Goal: Navigation & Orientation: Go to known website

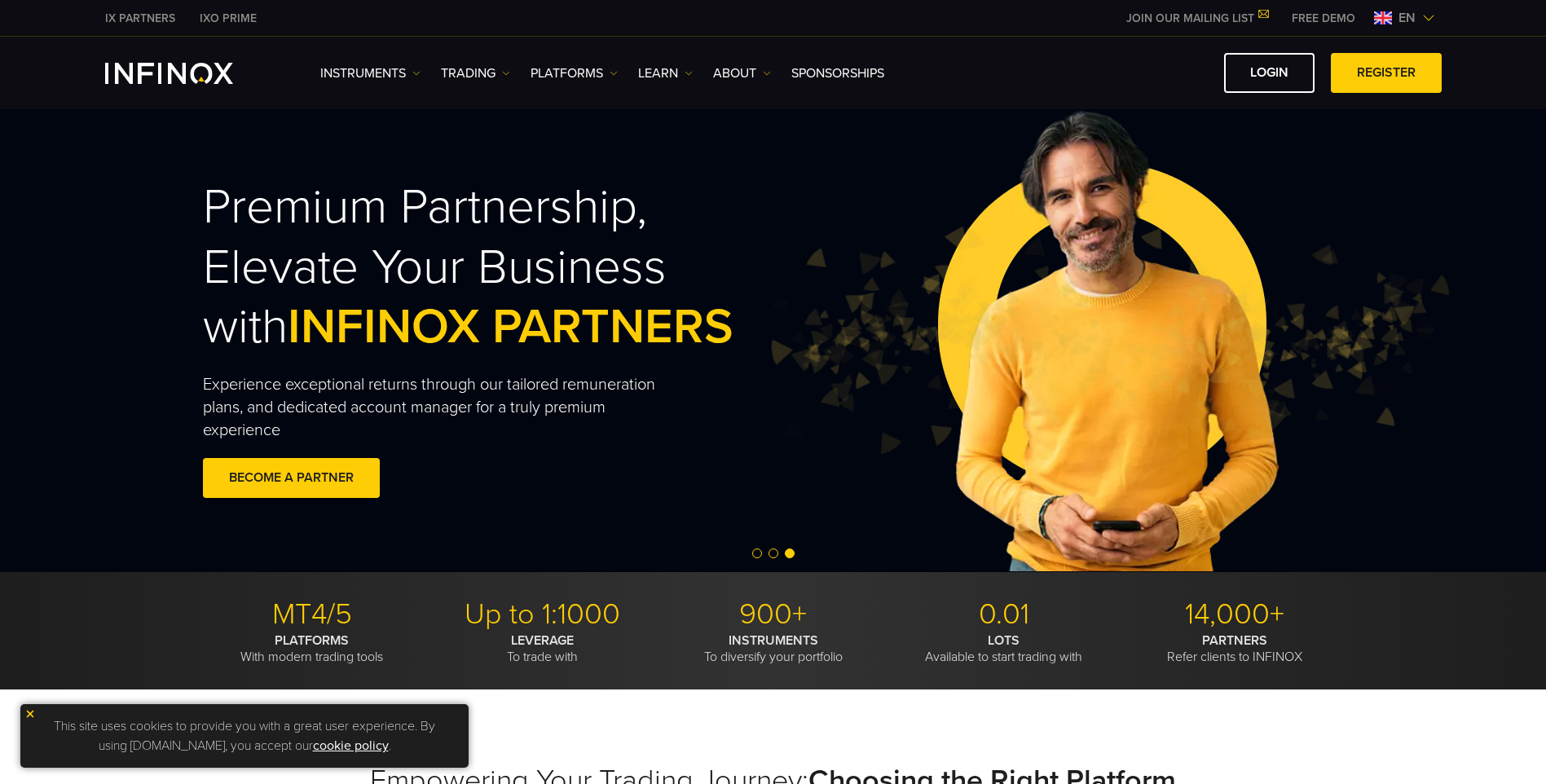
click at [1422, 13] on img at bounding box center [1428, 18] width 13 height 13
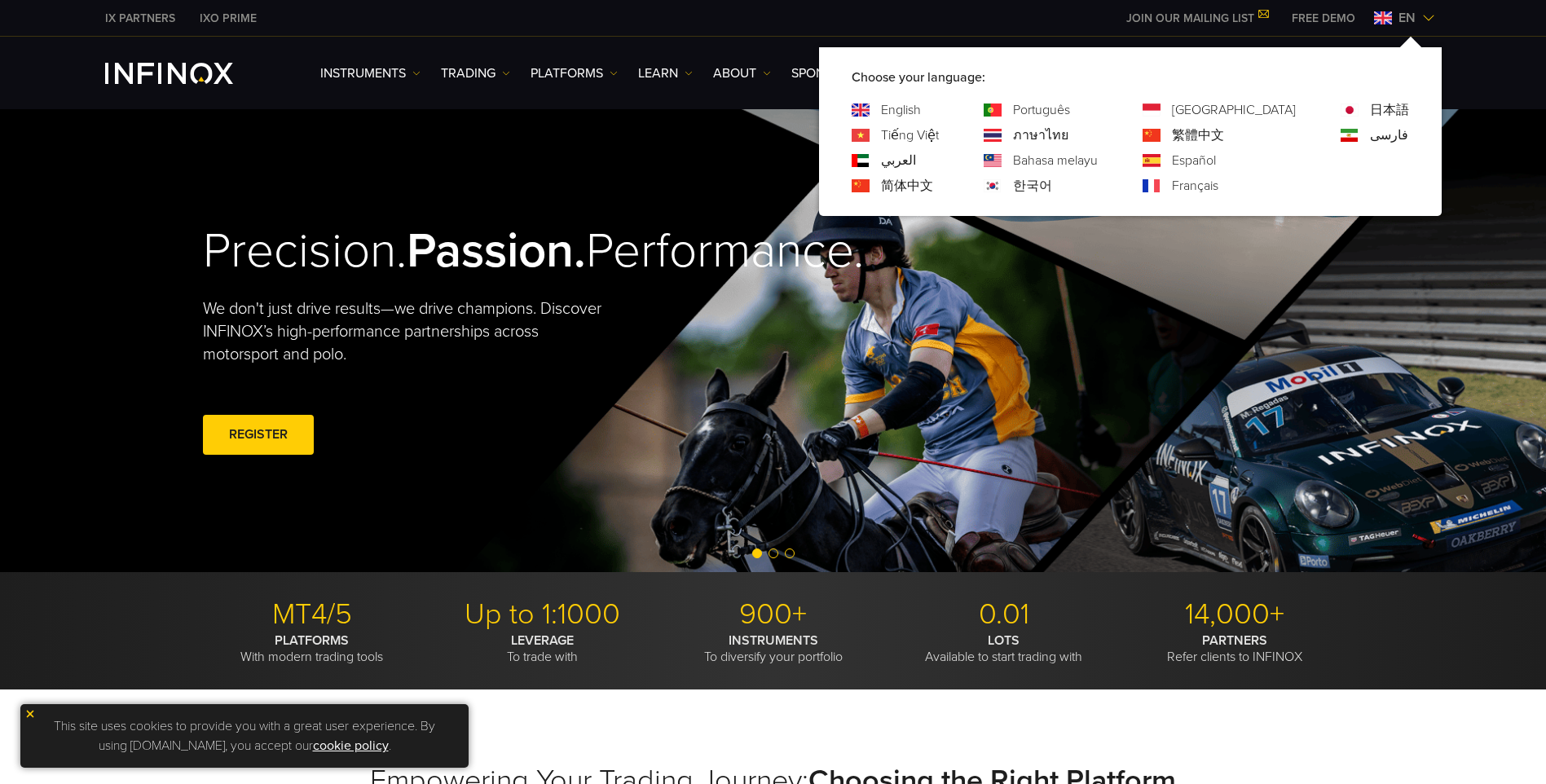
click at [933, 185] on link "简体中文" at bounding box center [907, 186] width 52 height 19
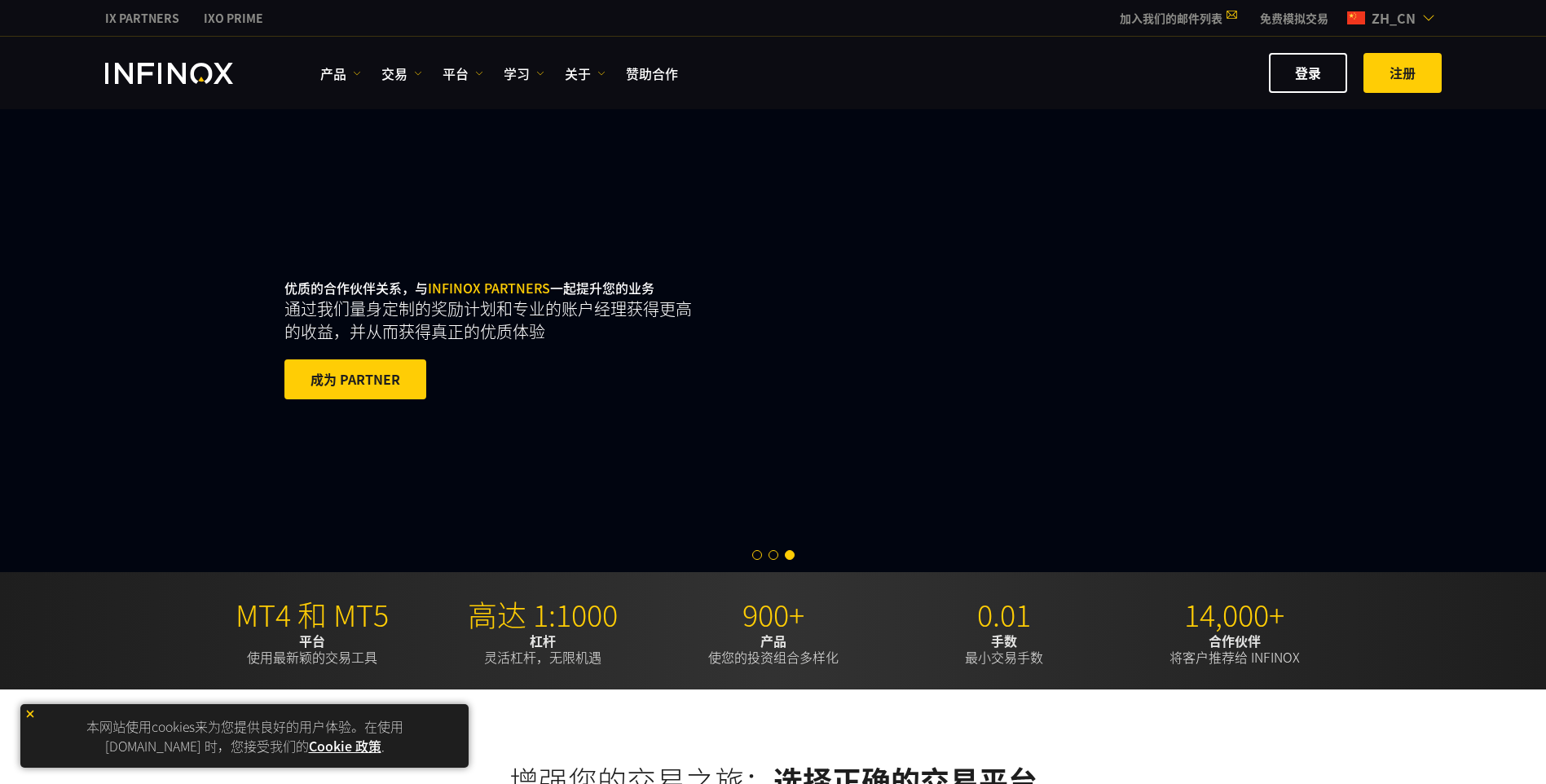
click at [1291, 71] on link "登录​​" at bounding box center [1308, 73] width 78 height 40
